Goal: Task Accomplishment & Management: Manage account settings

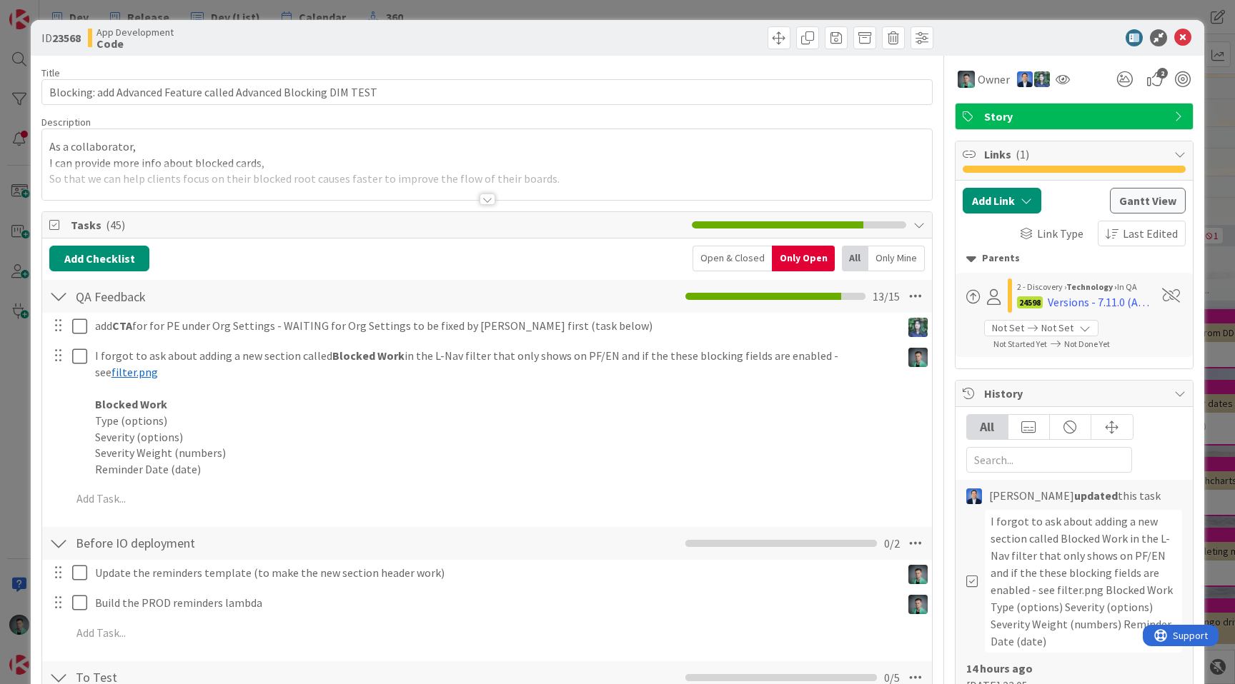
scroll to position [334, 0]
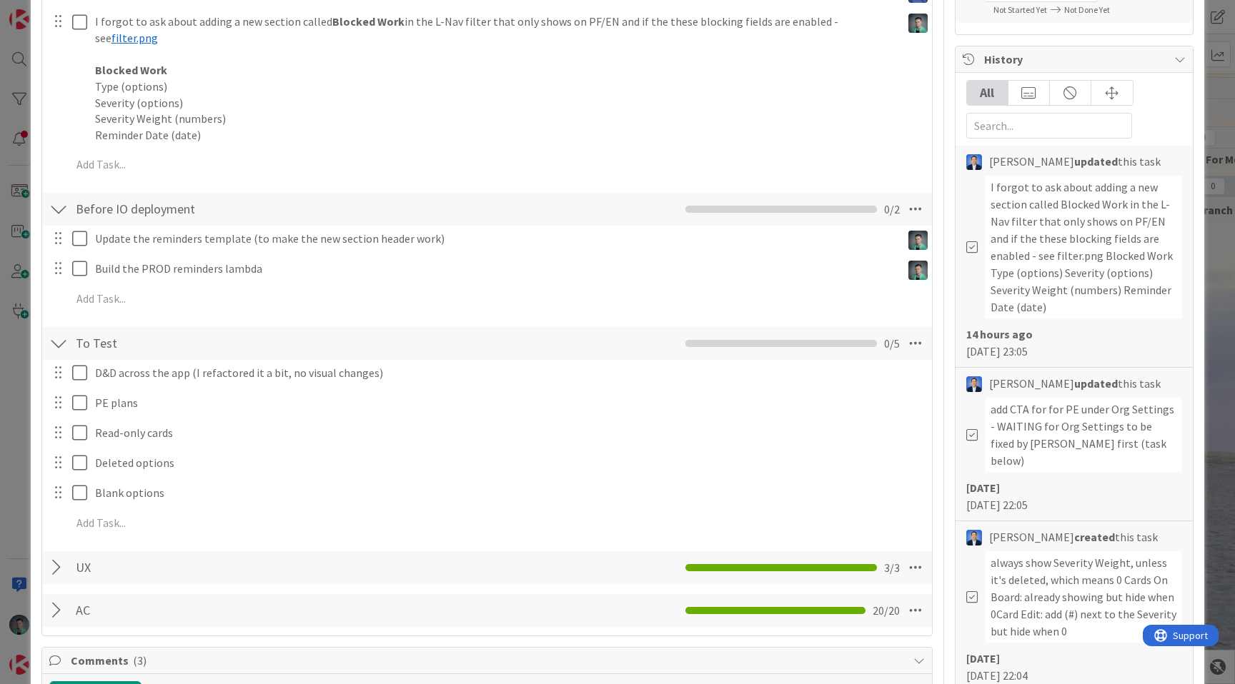
click at [14, 83] on div "ID 23568 App Development Code Title 64 / 128 Blocking: add Advanced Feature cal…" at bounding box center [617, 342] width 1235 height 684
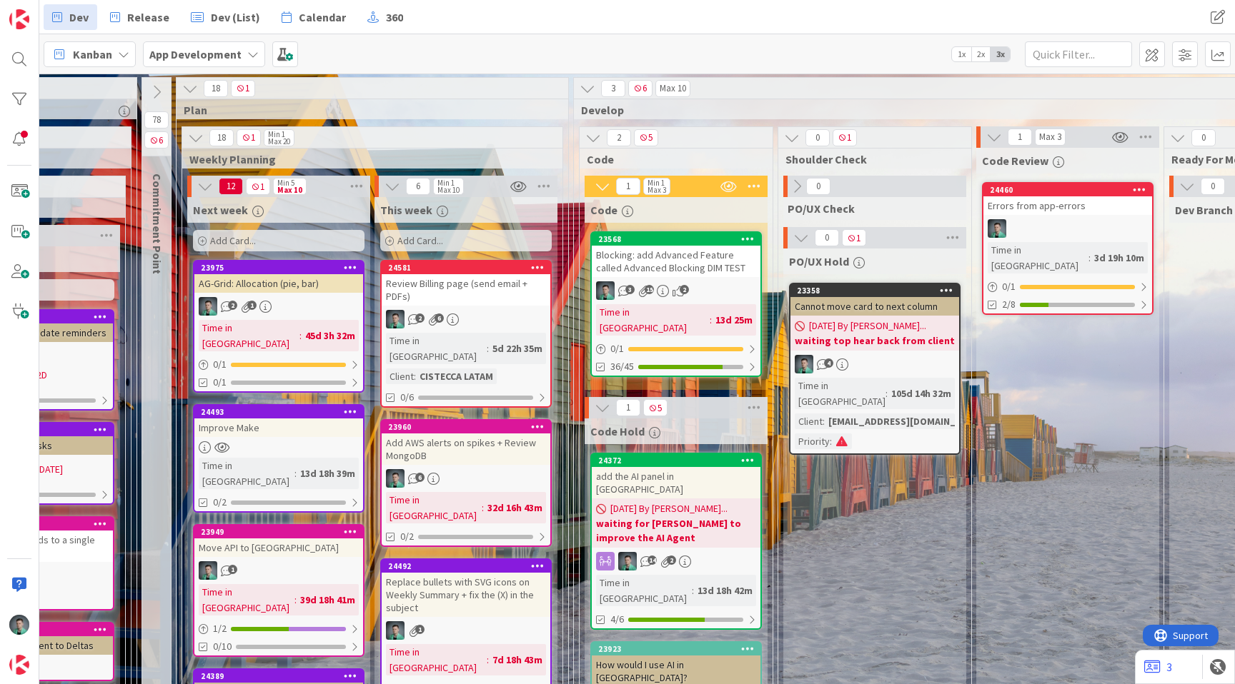
click at [90, 55] on span "Kanban" at bounding box center [92, 54] width 39 height 17
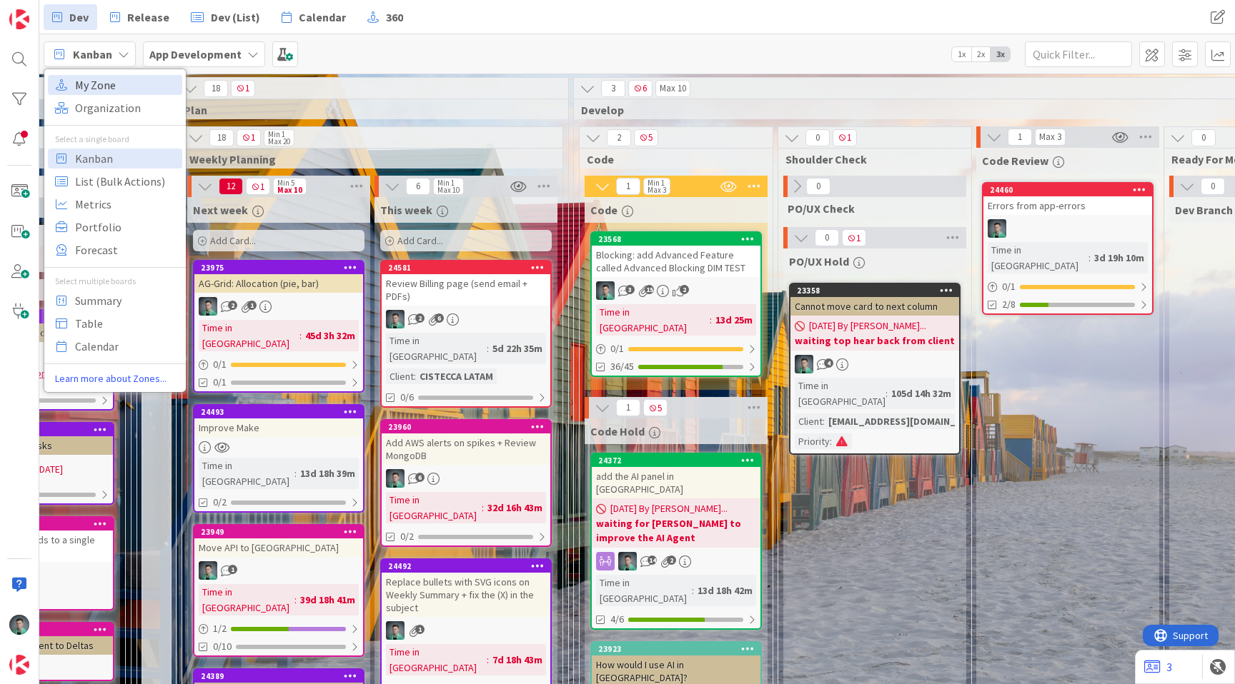
click at [128, 86] on span "My Zone" at bounding box center [126, 84] width 103 height 21
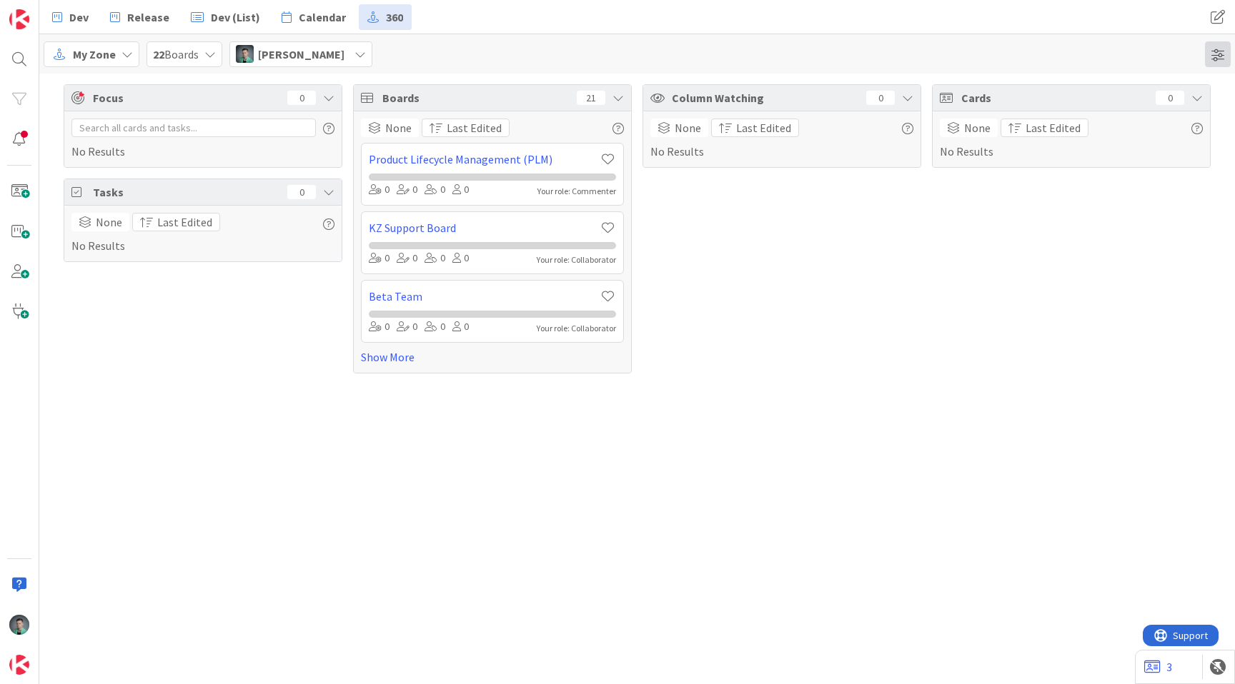
click at [1218, 55] on span at bounding box center [1218, 54] width 26 height 26
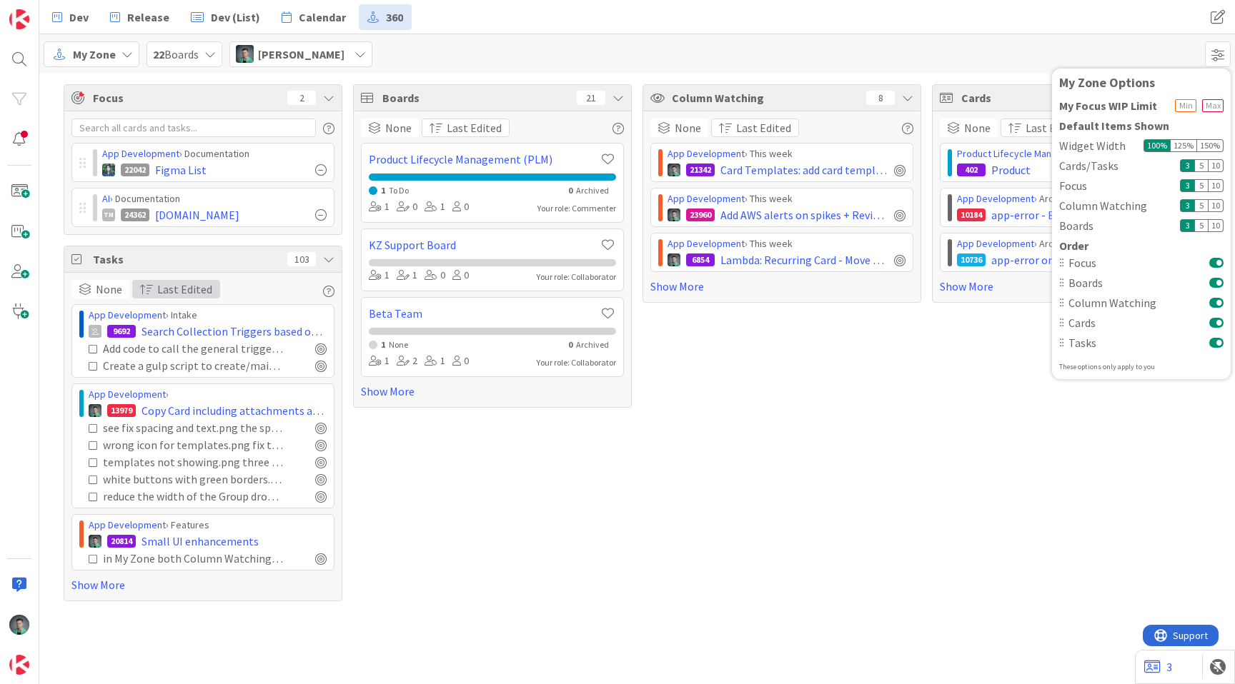
click at [161, 293] on span "Last Edited" at bounding box center [184, 289] width 55 height 17
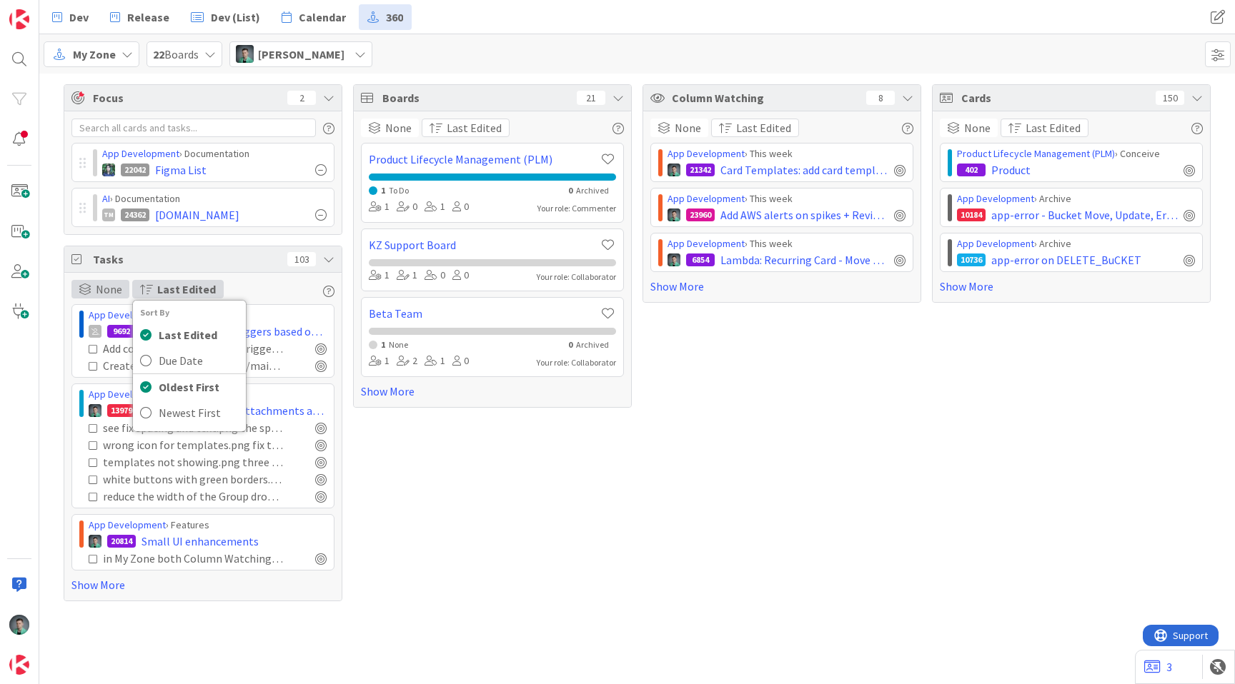
click at [105, 291] on span "None" at bounding box center [109, 289] width 26 height 17
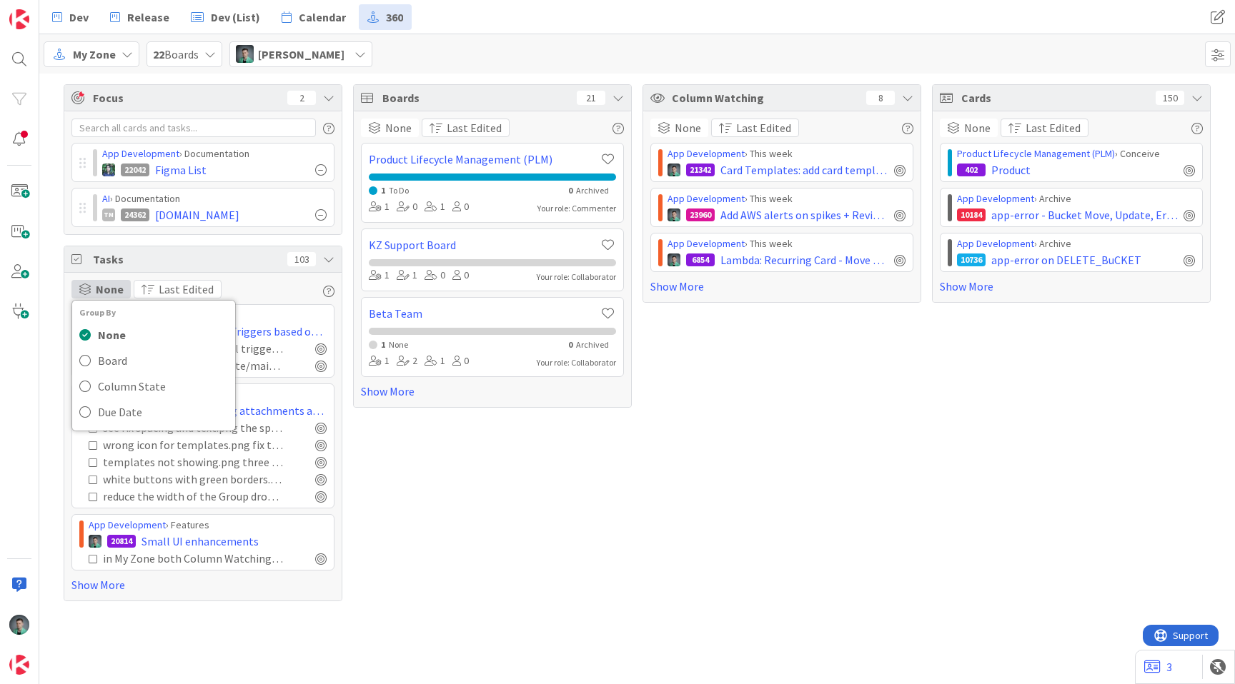
click at [294, 289] on div "None Group By None Board Column State Due Date Last Edited Sort By Last Edited …" at bounding box center [202, 289] width 263 height 19
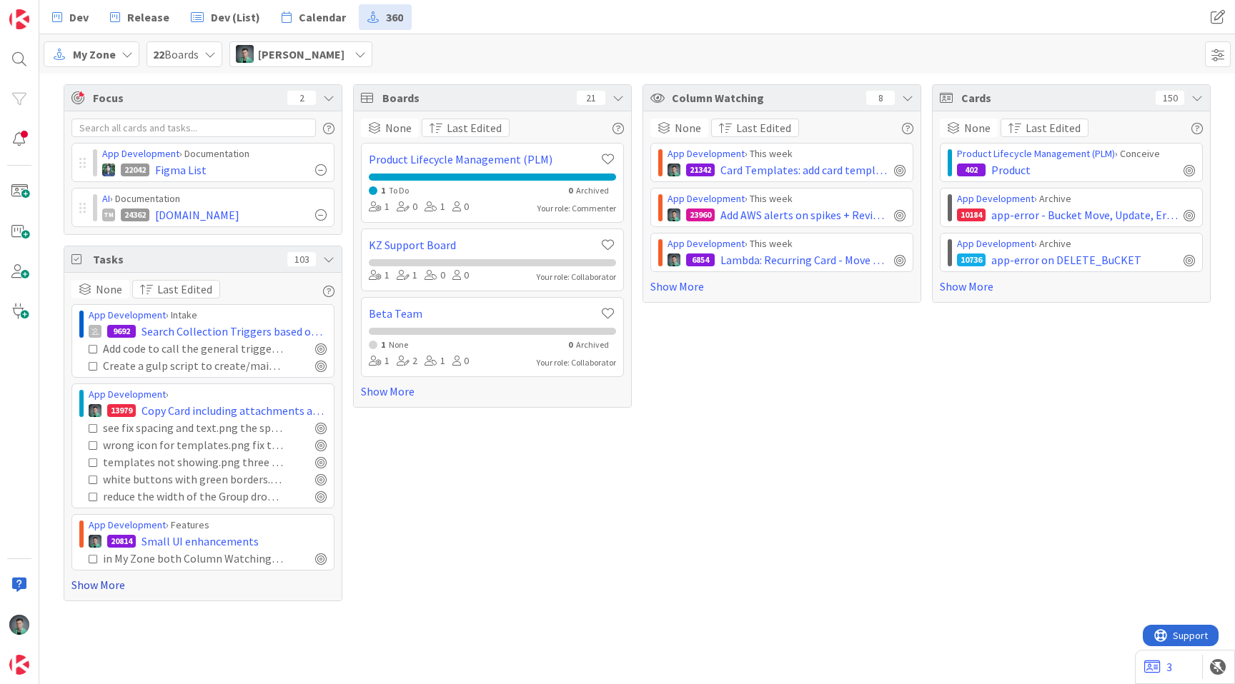
click at [115, 587] on link "Show More" at bounding box center [202, 585] width 263 height 17
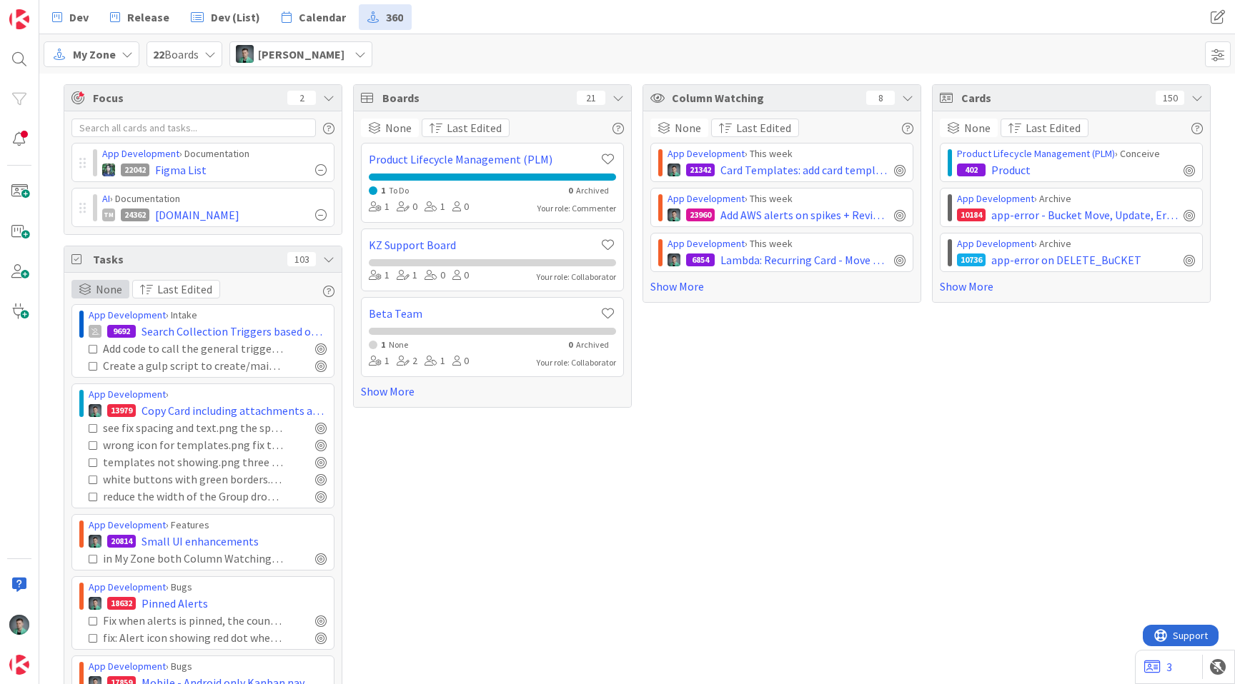
click at [101, 284] on span "None" at bounding box center [109, 289] width 26 height 17
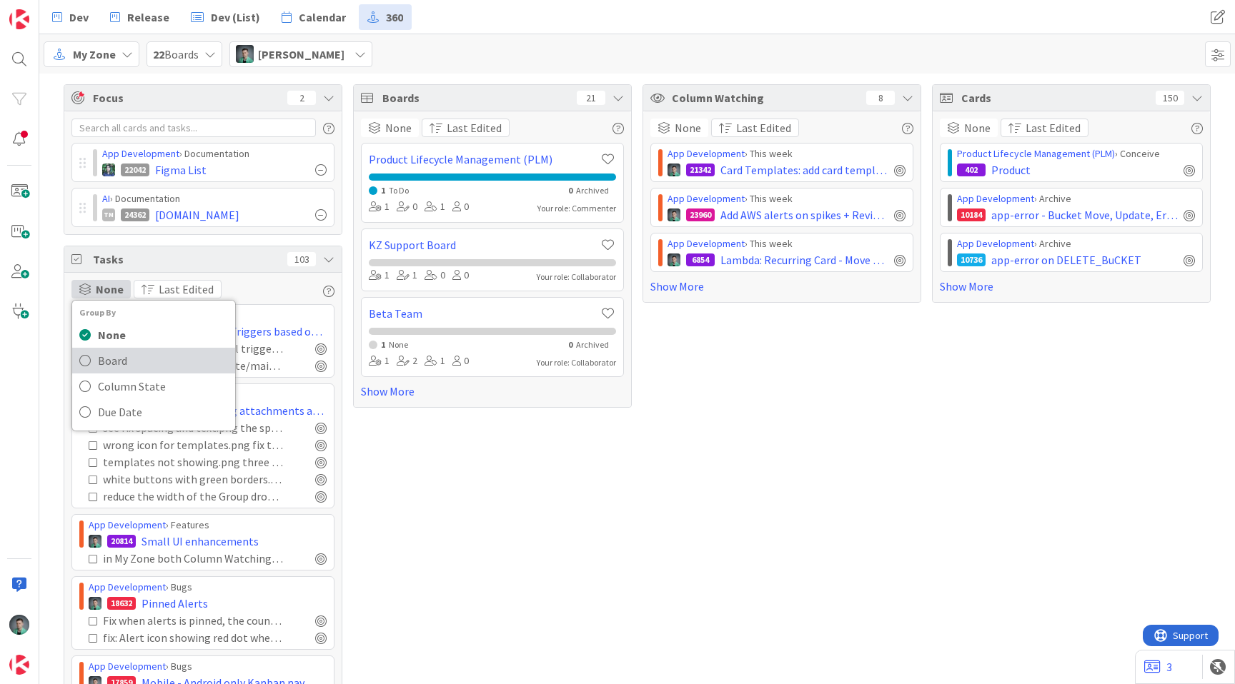
click at [90, 354] on link "Board" at bounding box center [153, 361] width 163 height 26
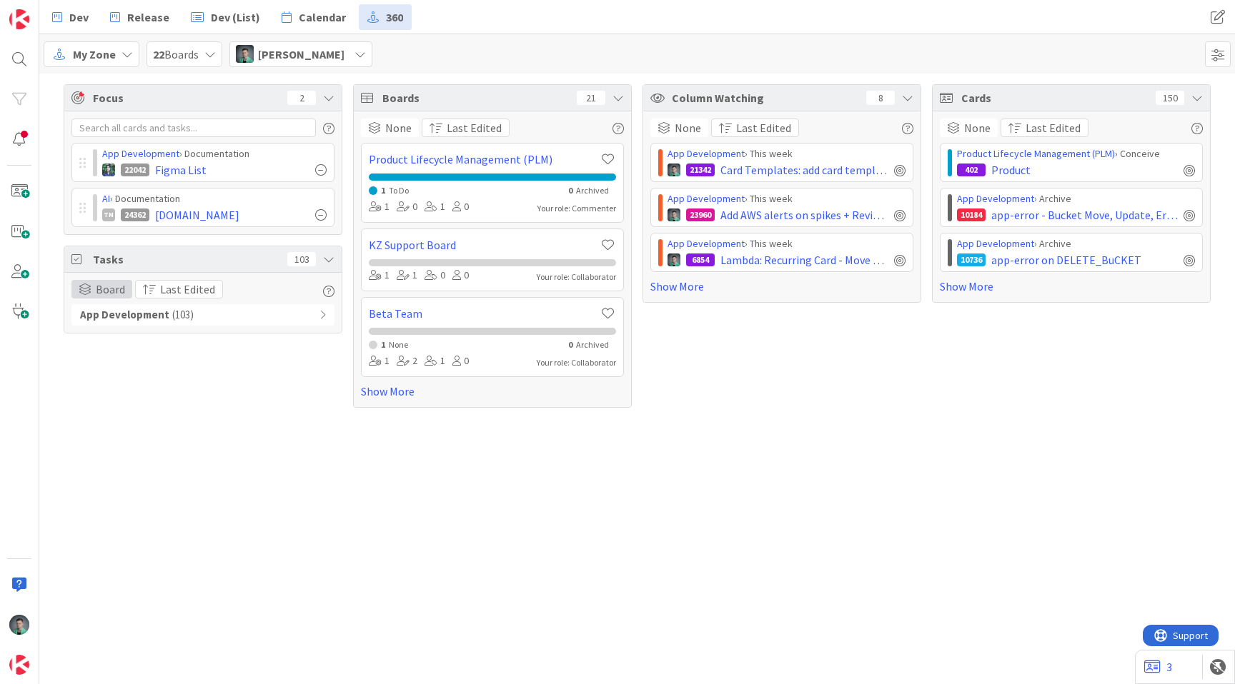
click at [114, 291] on span "Board" at bounding box center [110, 289] width 29 height 17
click at [112, 393] on span "Column State" at bounding box center [163, 386] width 130 height 21
click at [113, 288] on span "Column State" at bounding box center [130, 289] width 68 height 17
